Goal: Obtain resource: Download file/media

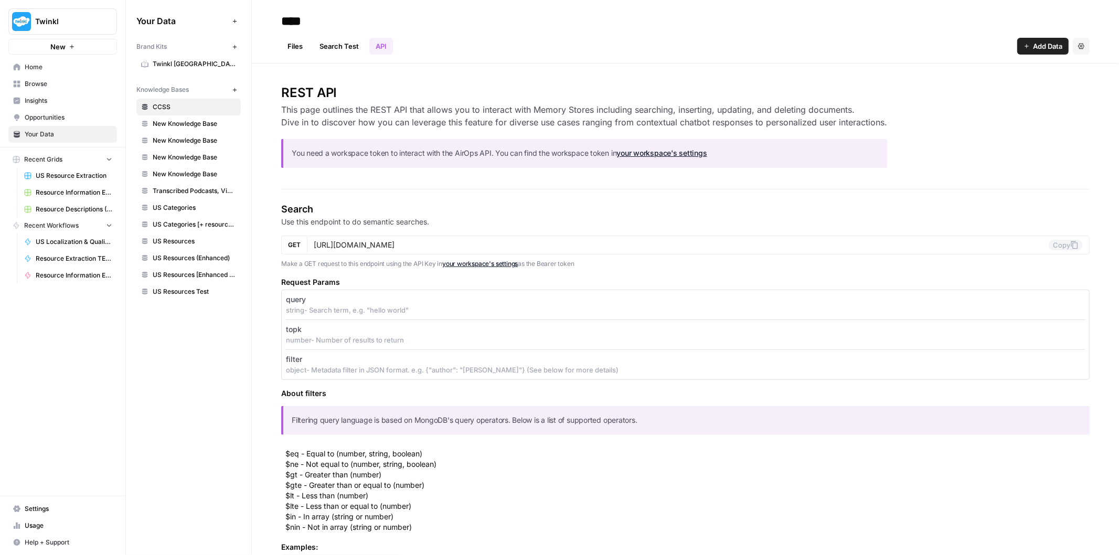
click at [195, 294] on span "US Resources Test" at bounding box center [194, 291] width 83 height 9
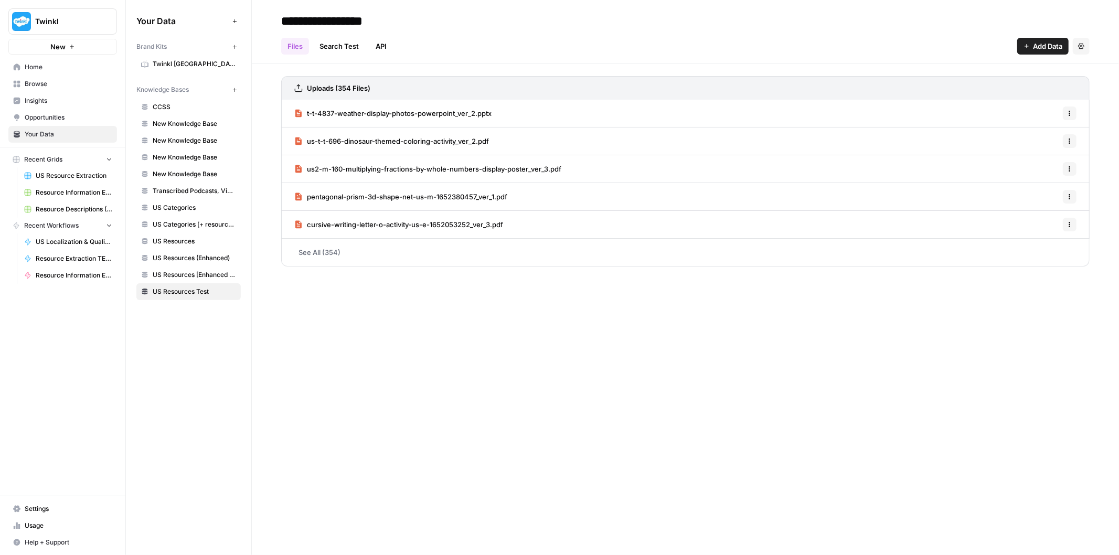
click at [379, 108] on span "t-t-4837-weather-display-photos-powerpoint_ver_2.pptx" at bounding box center [399, 113] width 185 height 10
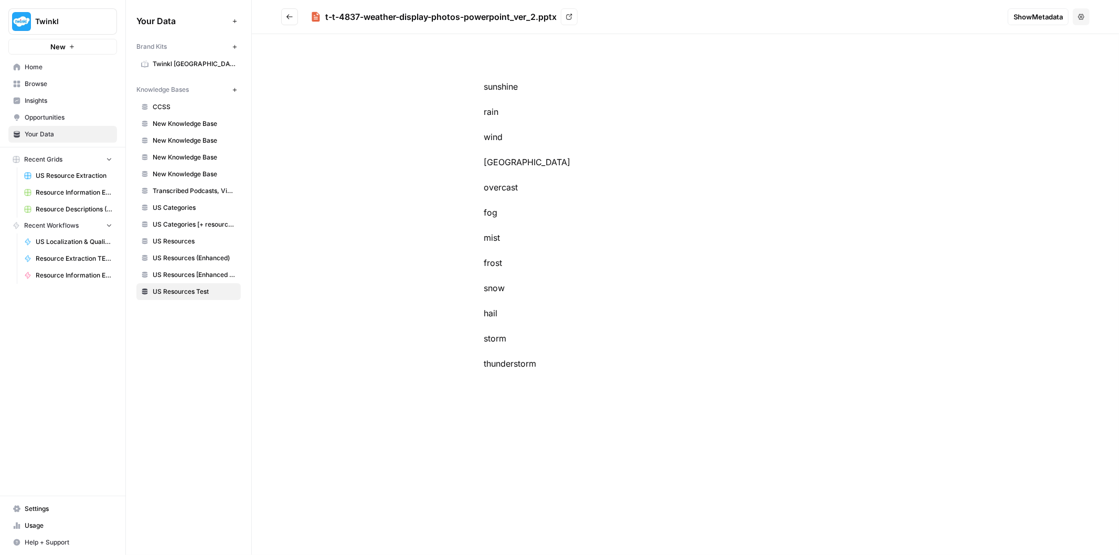
click at [291, 15] on icon "Go back" at bounding box center [289, 16] width 7 height 7
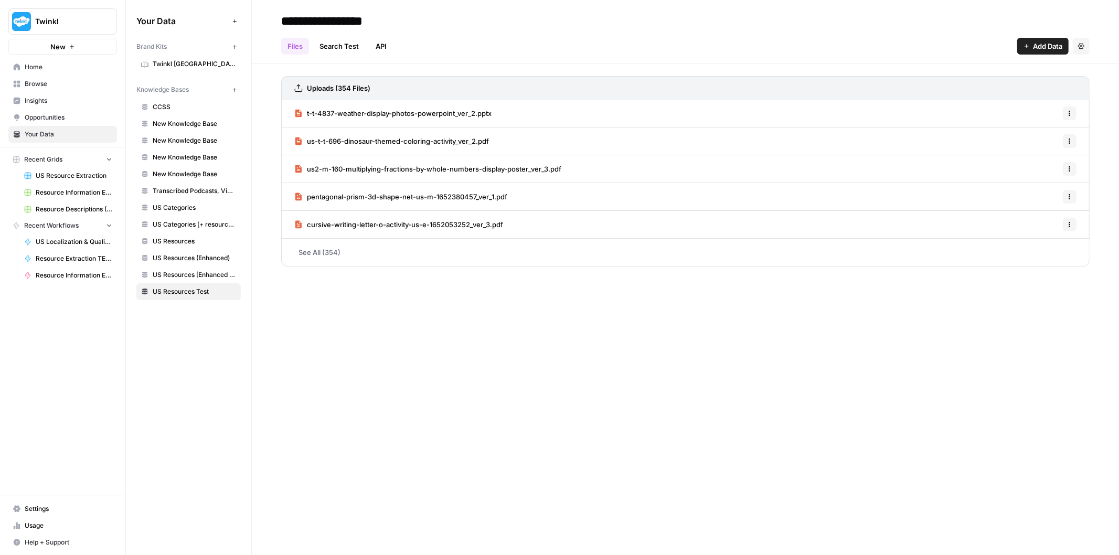
click at [474, 139] on span "us-t-t-696-dinosaur-themed-coloring-activity_ver_2.pdf" at bounding box center [398, 141] width 182 height 10
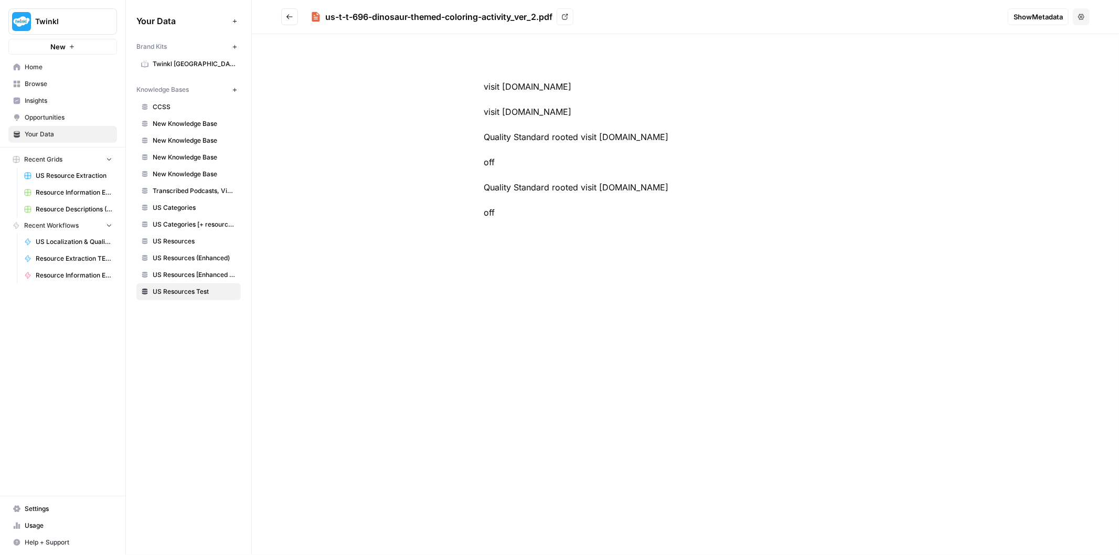
click at [663, 264] on div "visit [DOMAIN_NAME] visit [DOMAIN_NAME] Quality Standard rooted visit [DOMAIN_N…" at bounding box center [685, 294] width 867 height 521
drag, startPoint x: 662, startPoint y: 273, endPoint x: 441, endPoint y: 76, distance: 296.8
click at [441, 76] on div "visit [DOMAIN_NAME] visit [DOMAIN_NAME] Quality Standard rooted visit [DOMAIN_N…" at bounding box center [685, 294] width 867 height 521
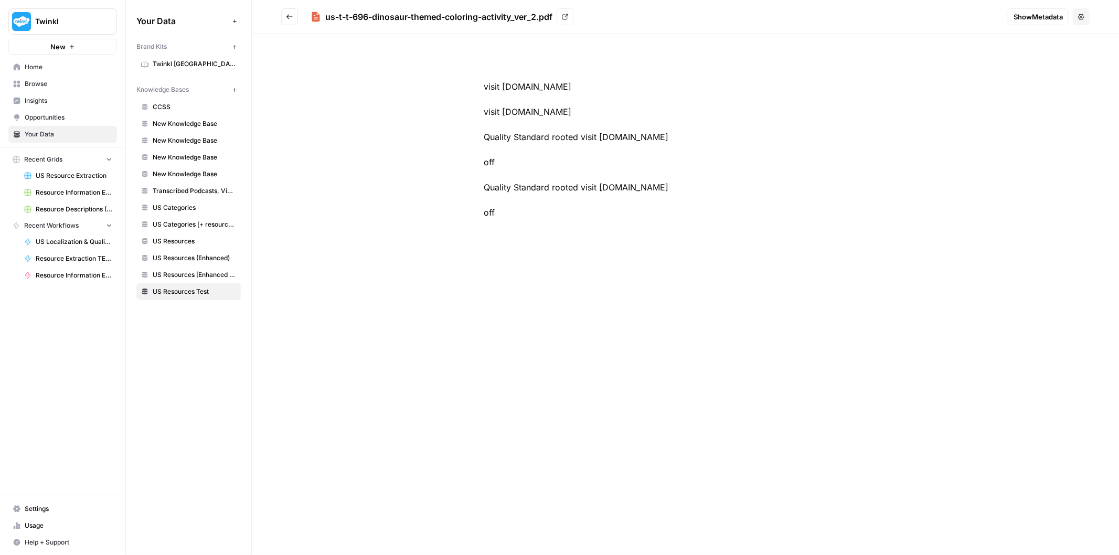
click at [292, 17] on icon "Go back" at bounding box center [289, 16] width 7 height 7
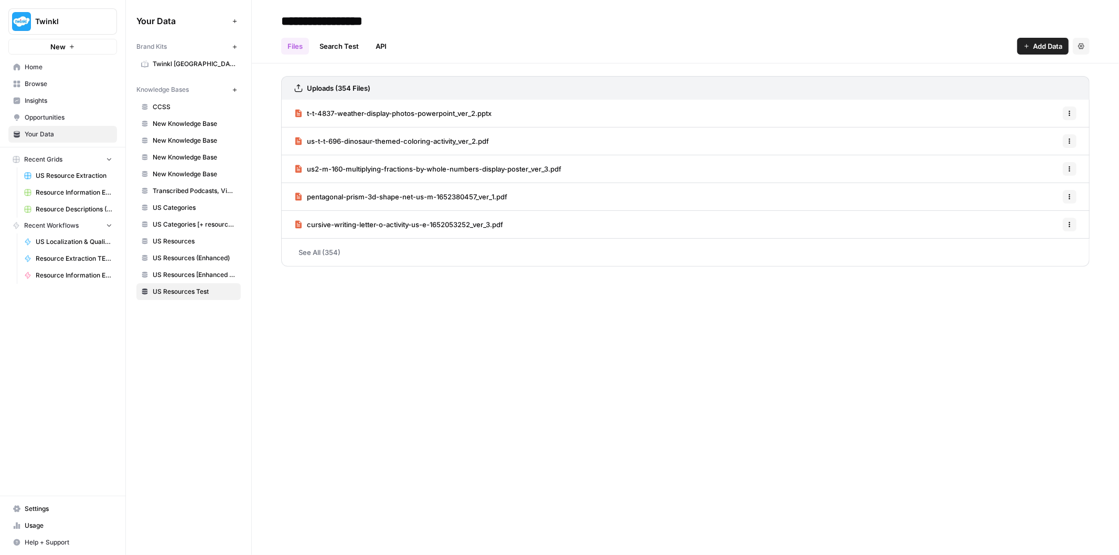
click at [451, 199] on span "pentagonal-prism-3d-shape-net-us-m-1652380457_ver_1.pdf" at bounding box center [407, 196] width 200 height 10
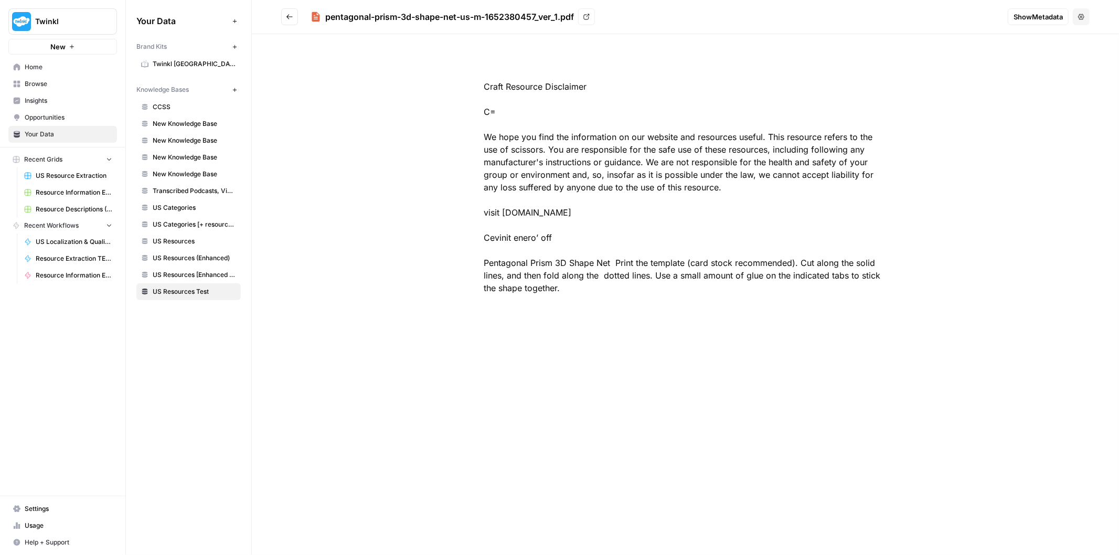
drag, startPoint x: 652, startPoint y: 306, endPoint x: 465, endPoint y: 103, distance: 276.1
click at [465, 103] on div "Craft Resource Disclaimer C= We hope you find the information on our website an…" at bounding box center [685, 187] width 470 height 264
click at [479, 132] on div "Craft Resource Disclaimer C= We hope you find the information on our website an…" at bounding box center [685, 187] width 470 height 264
click at [286, 16] on icon "Go back" at bounding box center [289, 16] width 7 height 7
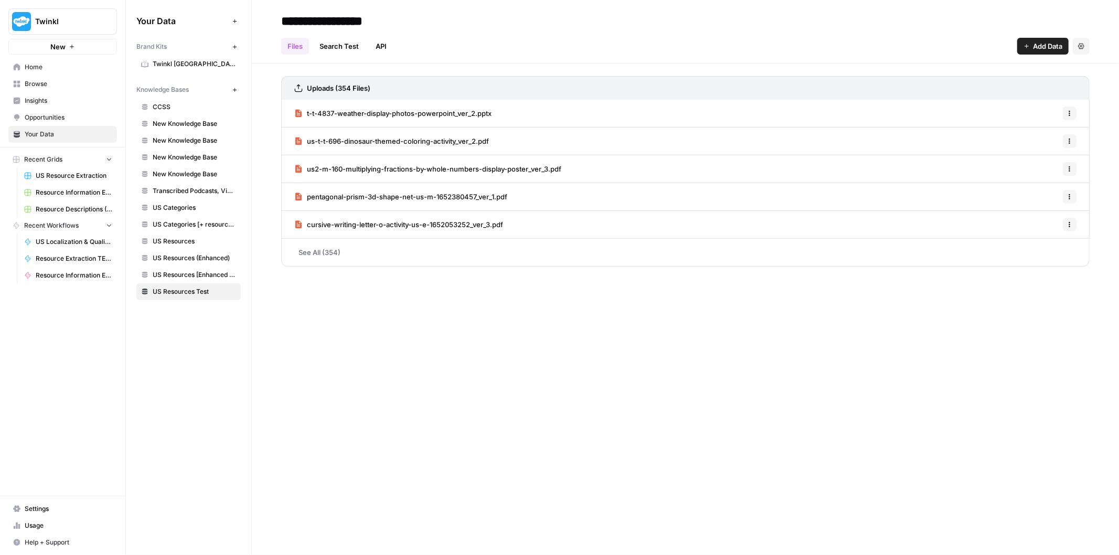
click at [349, 252] on link "See All (354)" at bounding box center [685, 252] width 808 height 27
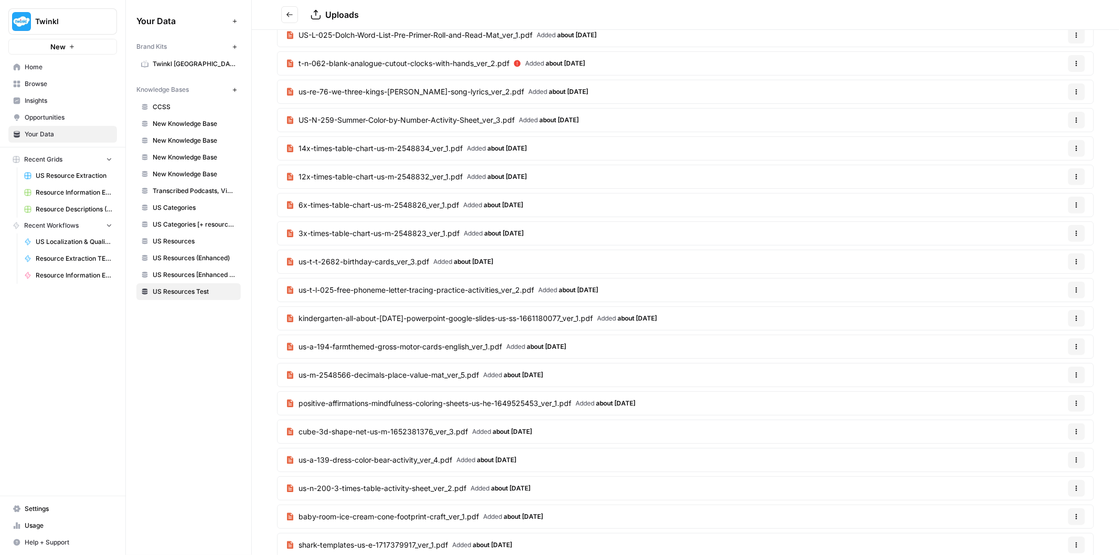
scroll to position [349, 0]
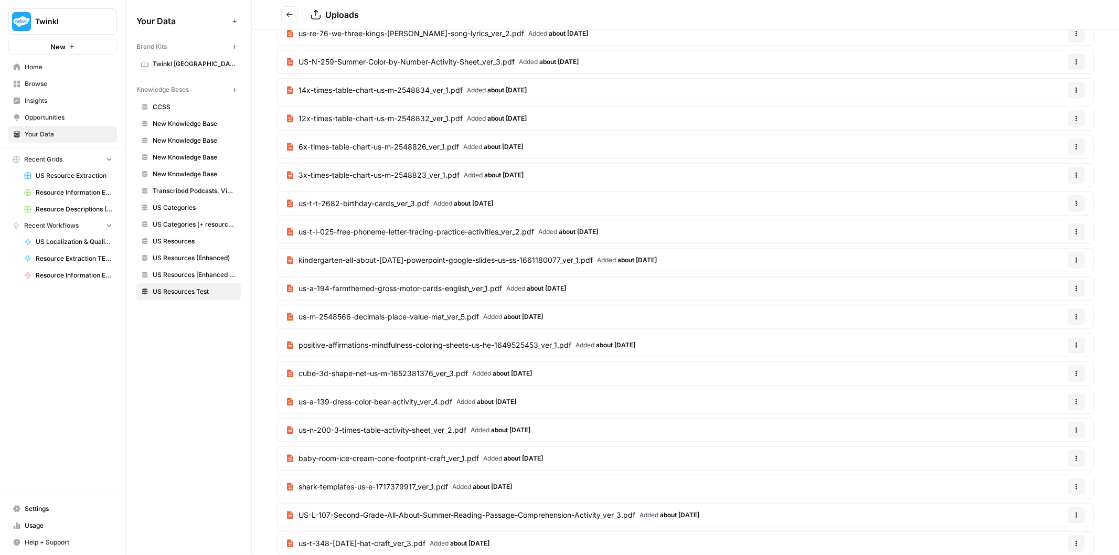
click at [590, 260] on span "kindergarten-all-about-[DATE]-powerpoint-google-slides-us-ss-1661180077_ver_1.p…" at bounding box center [445, 260] width 294 height 10
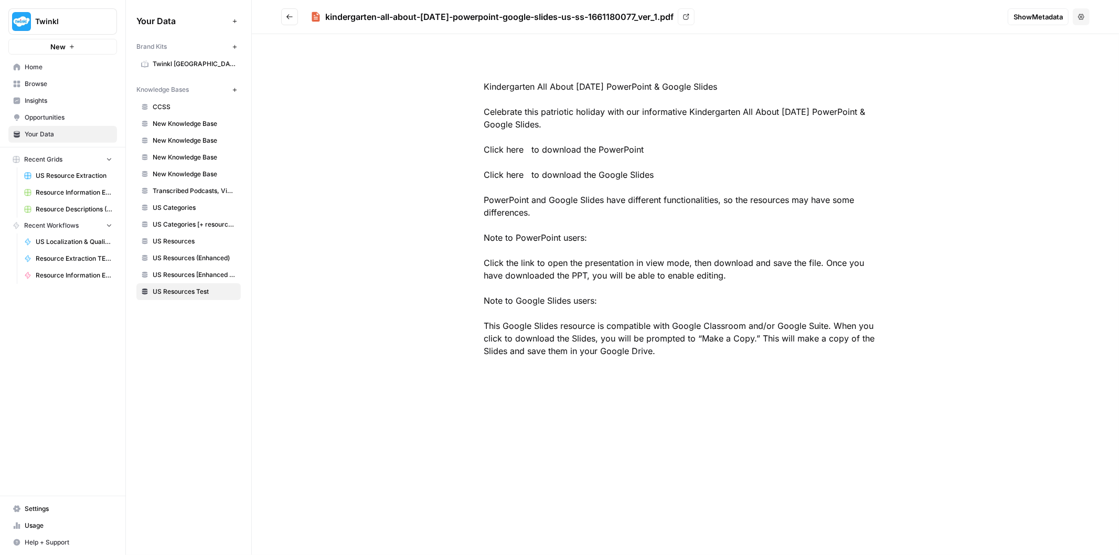
click at [289, 17] on icon "Go back" at bounding box center [289, 16] width 7 height 7
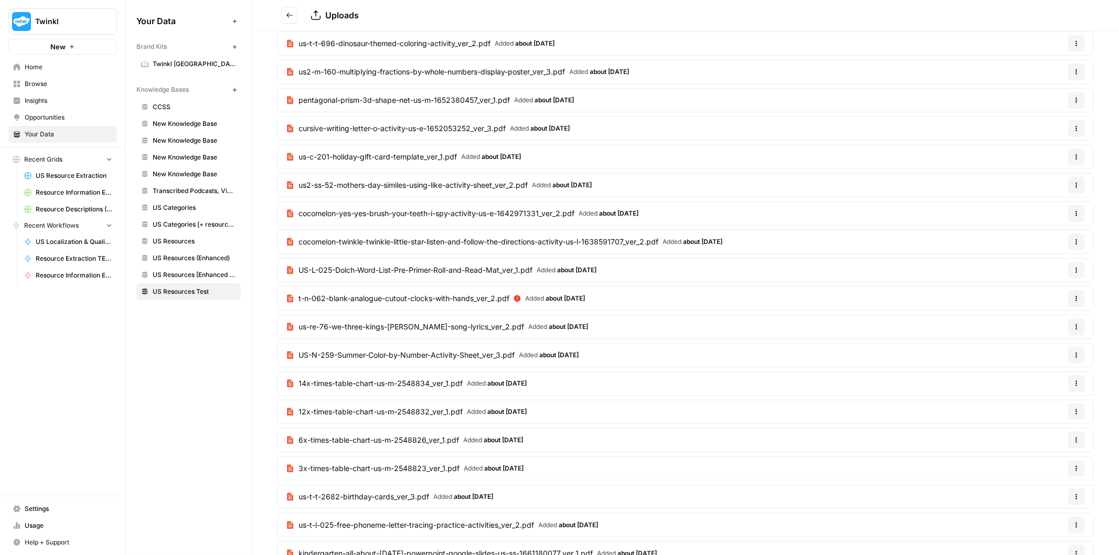
scroll to position [233, 0]
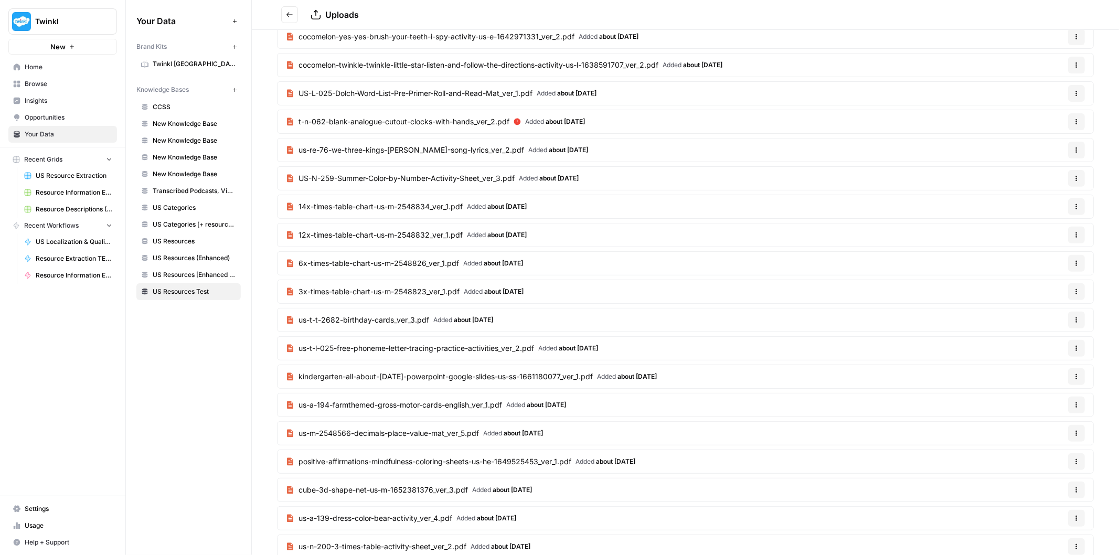
click at [394, 299] on link "3x-times-table-chart-us-m-2548823_ver_1.pdf Added about [DATE]" at bounding box center [404, 291] width 254 height 23
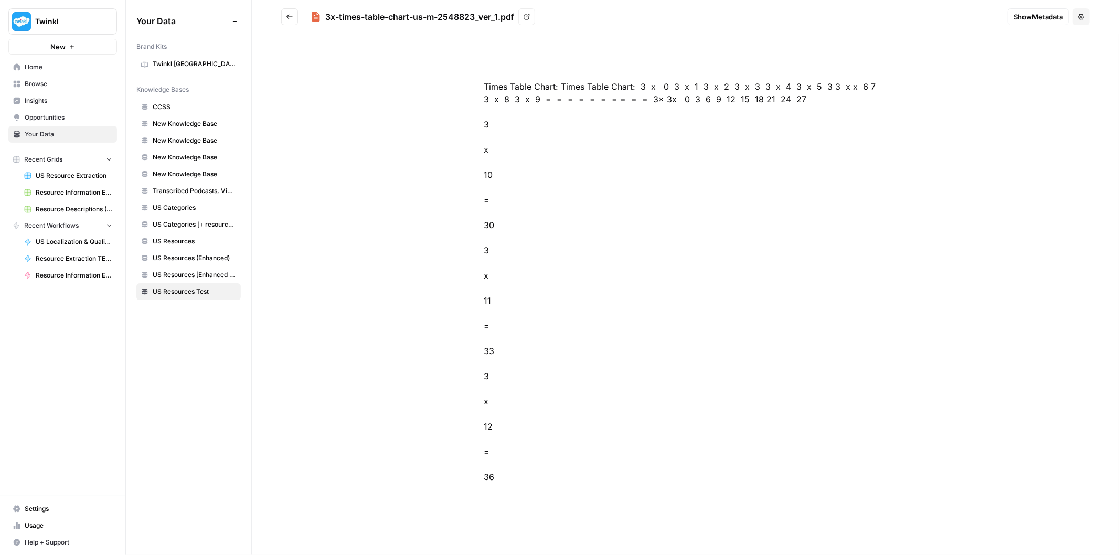
click at [287, 21] on button "Go back" at bounding box center [289, 16] width 17 height 17
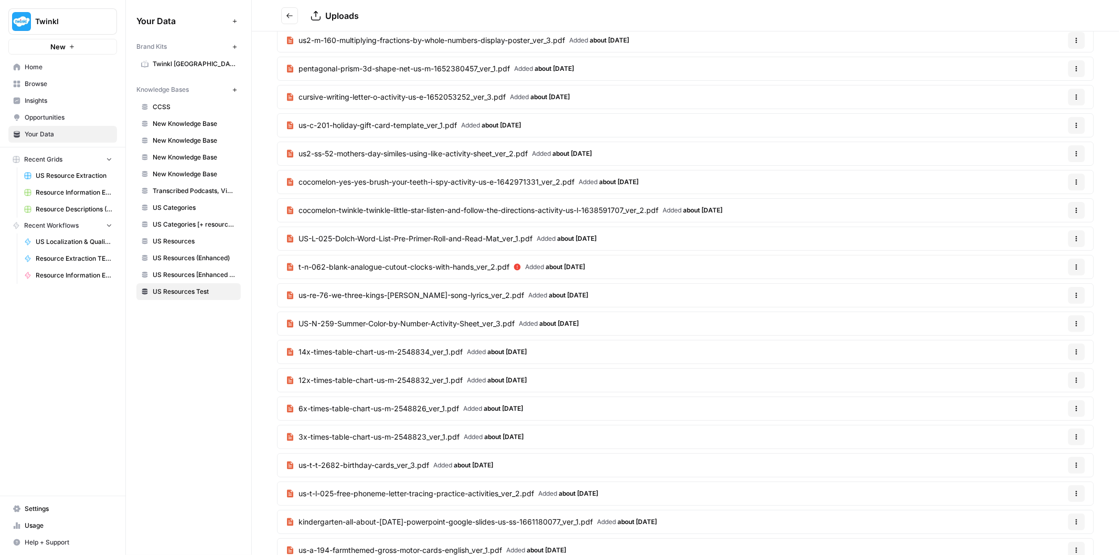
scroll to position [116, 0]
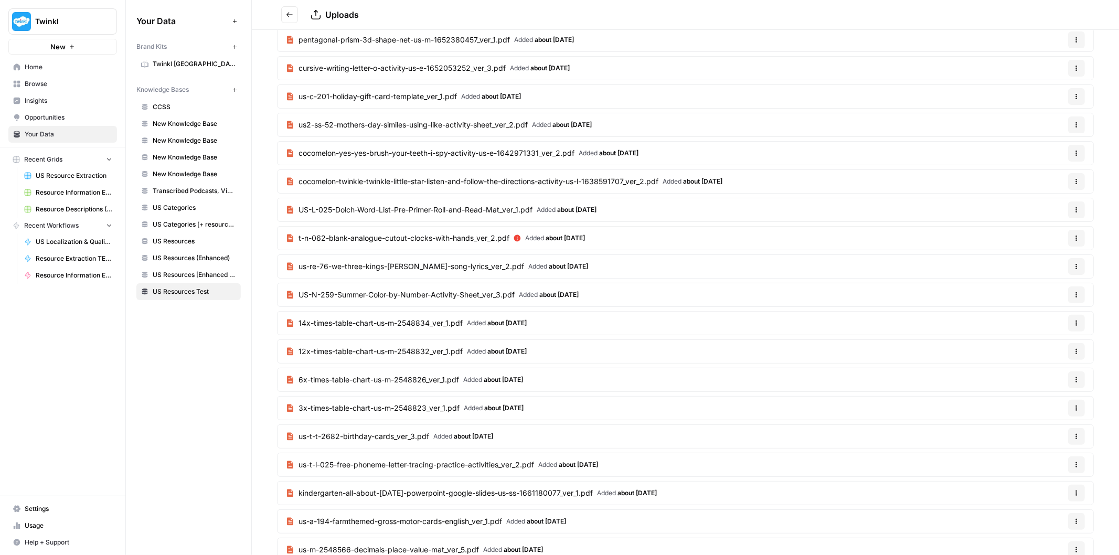
click at [417, 408] on span "3x-times-table-chart-us-m-2548823_ver_1.pdf" at bounding box center [378, 408] width 161 height 10
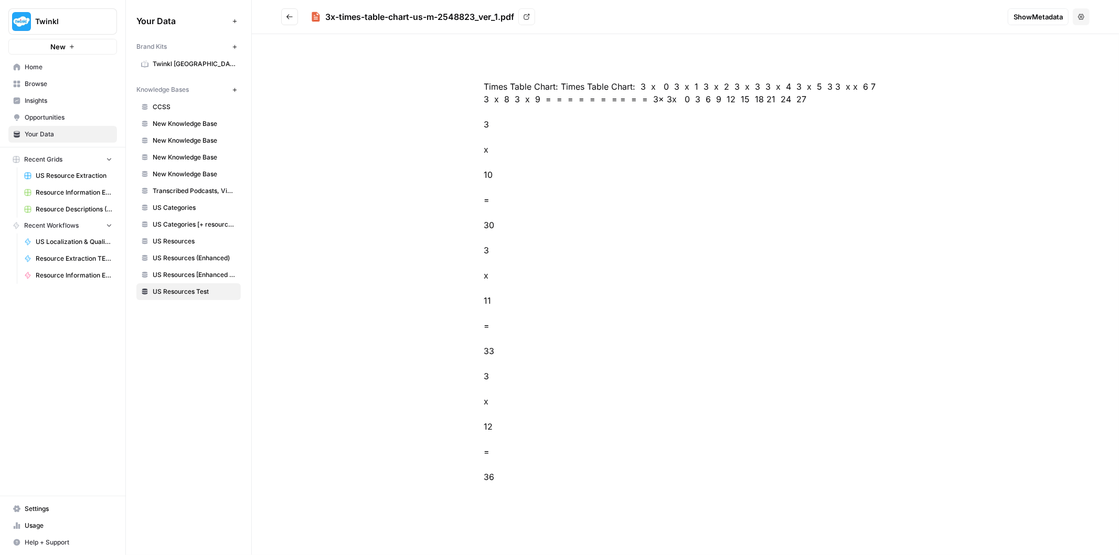
click at [285, 23] on button "Go back" at bounding box center [289, 16] width 17 height 17
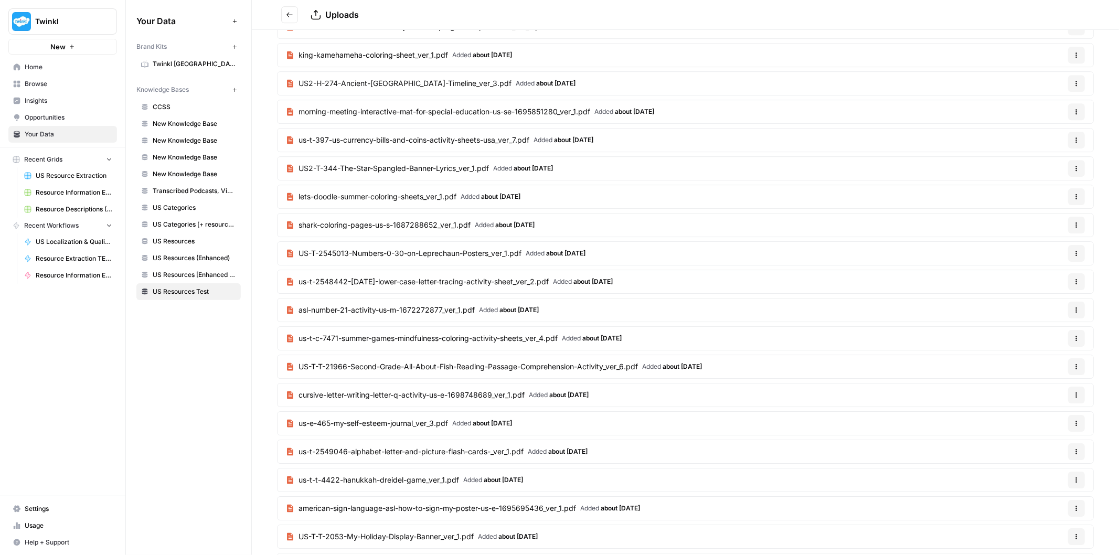
scroll to position [9416, 0]
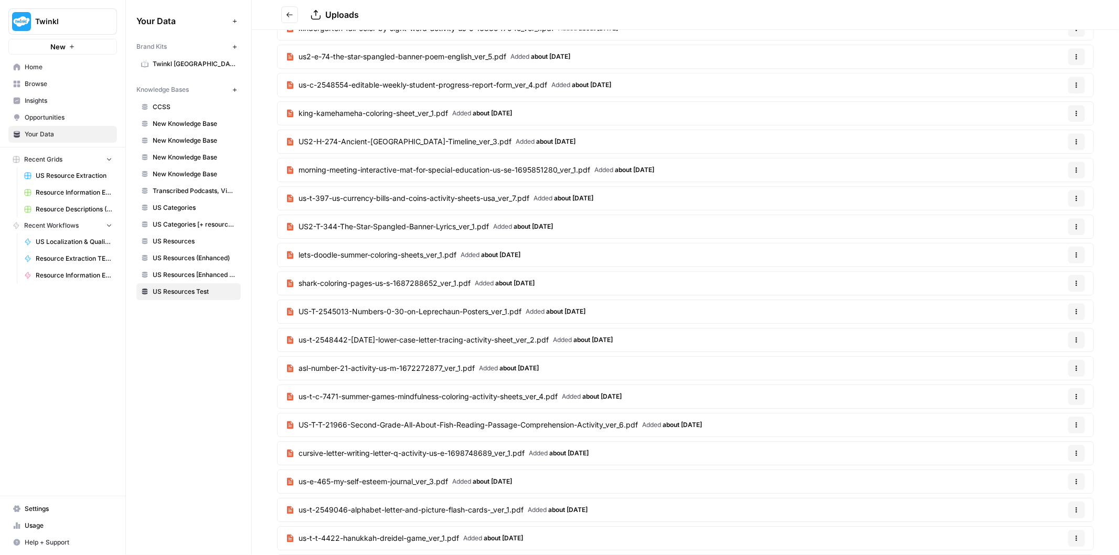
click at [378, 119] on span "king-kamehameha-coloring-sheet_ver_1.pdf" at bounding box center [372, 113] width 149 height 10
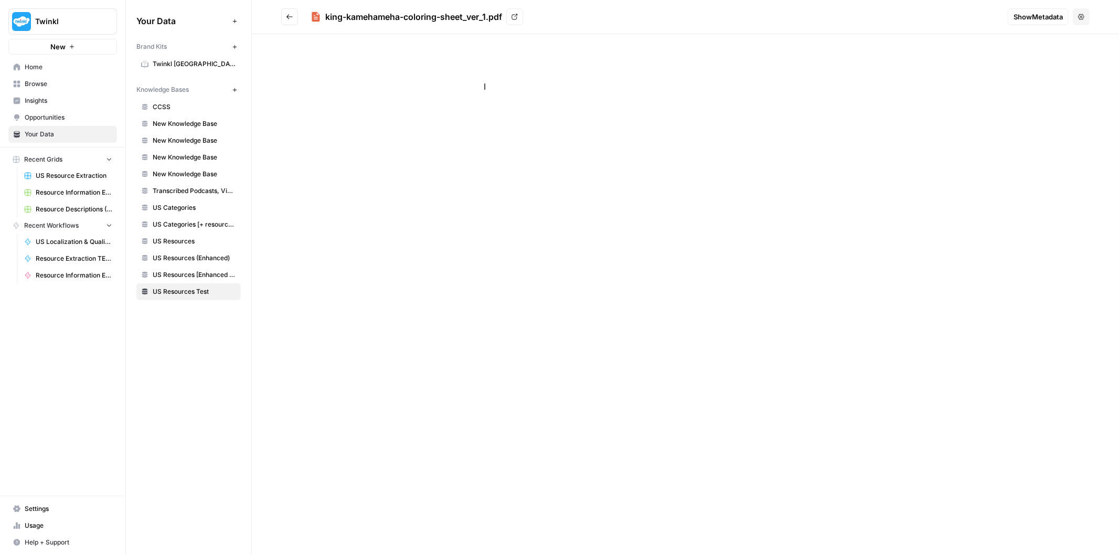
click at [467, 70] on div "I" at bounding box center [685, 86] width 470 height 63
click at [1027, 17] on span "Show Metadata" at bounding box center [1037, 17] width 49 height 10
click at [1100, 51] on icon at bounding box center [1100, 47] width 10 height 10
click at [515, 18] on icon at bounding box center [514, 17] width 6 height 6
